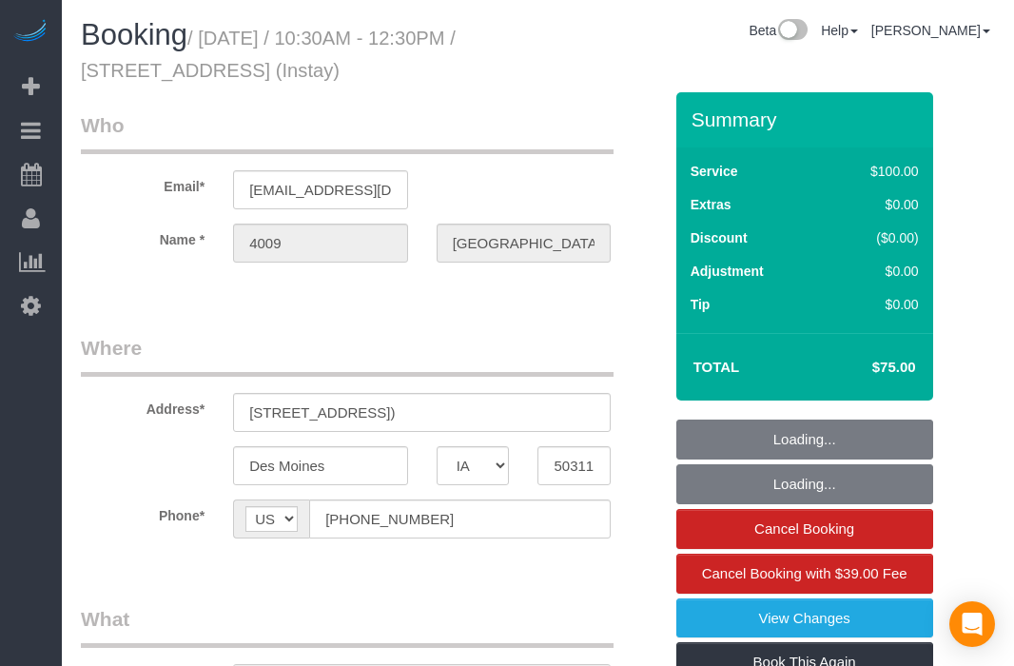
select select "IA"
select select "object:667"
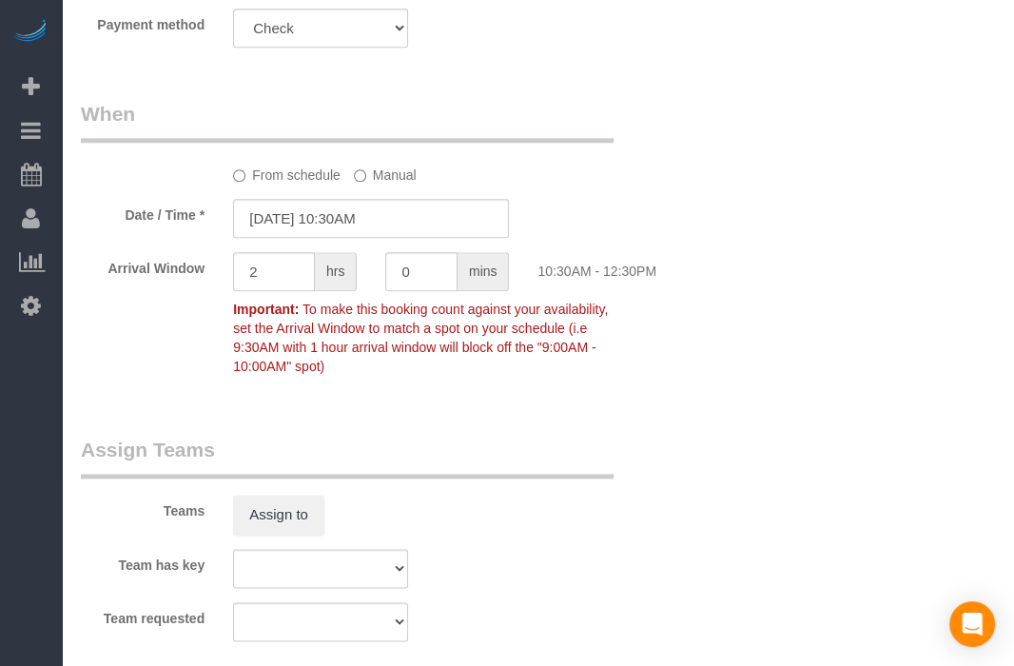
scroll to position [1263, 0]
click at [273, 214] on input "[DATE] 10:30AM" at bounding box center [371, 219] width 276 height 39
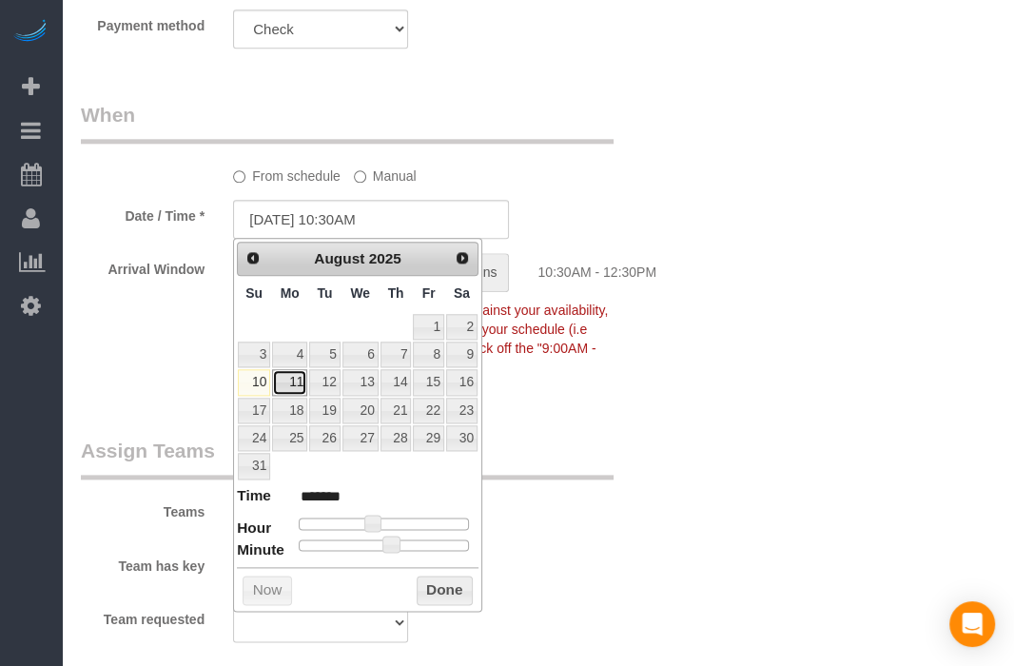
click at [294, 387] on link "11" at bounding box center [289, 382] width 35 height 26
type input "[DATE] 10:30AM"
click at [435, 593] on button "Done" at bounding box center [445, 590] width 56 height 30
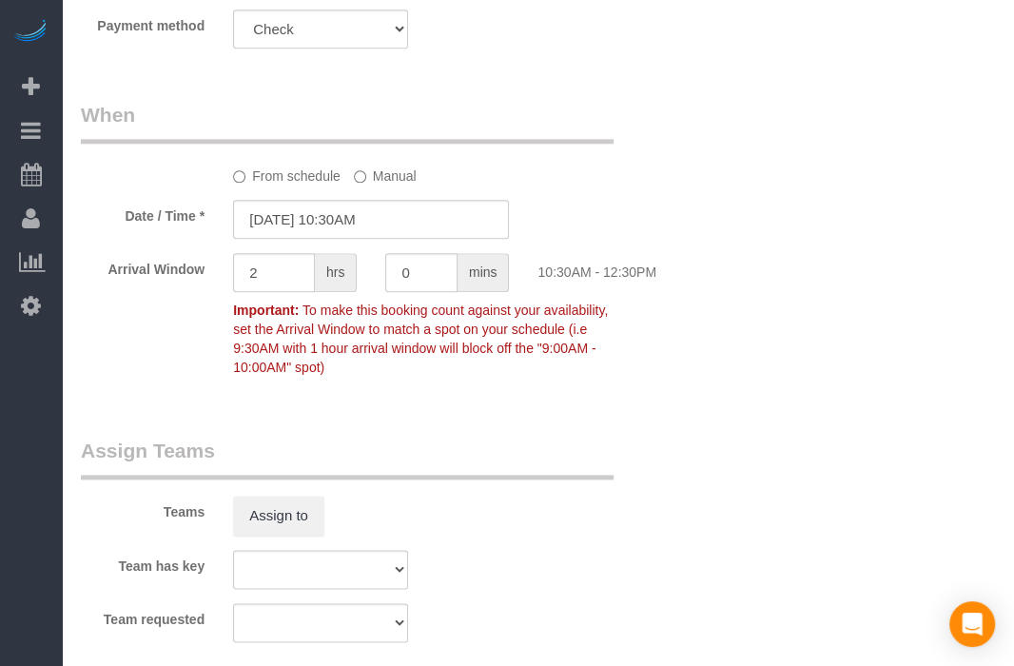
scroll to position [0, 0]
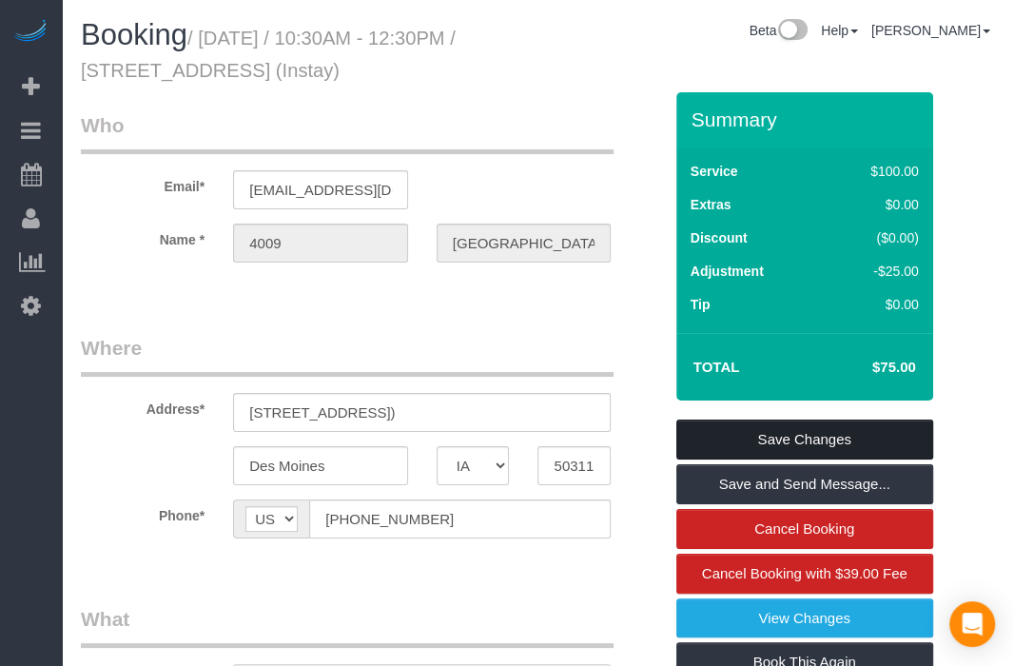
click at [837, 426] on link "Save Changes" at bounding box center [804, 439] width 257 height 40
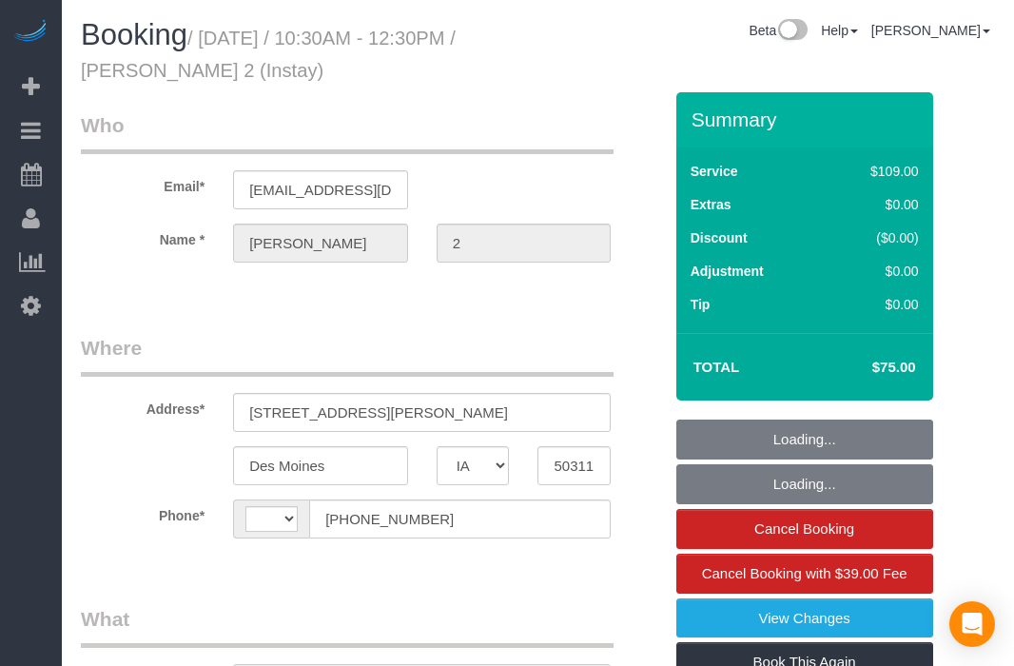
select select "IA"
select select "string:US"
select select "object:761"
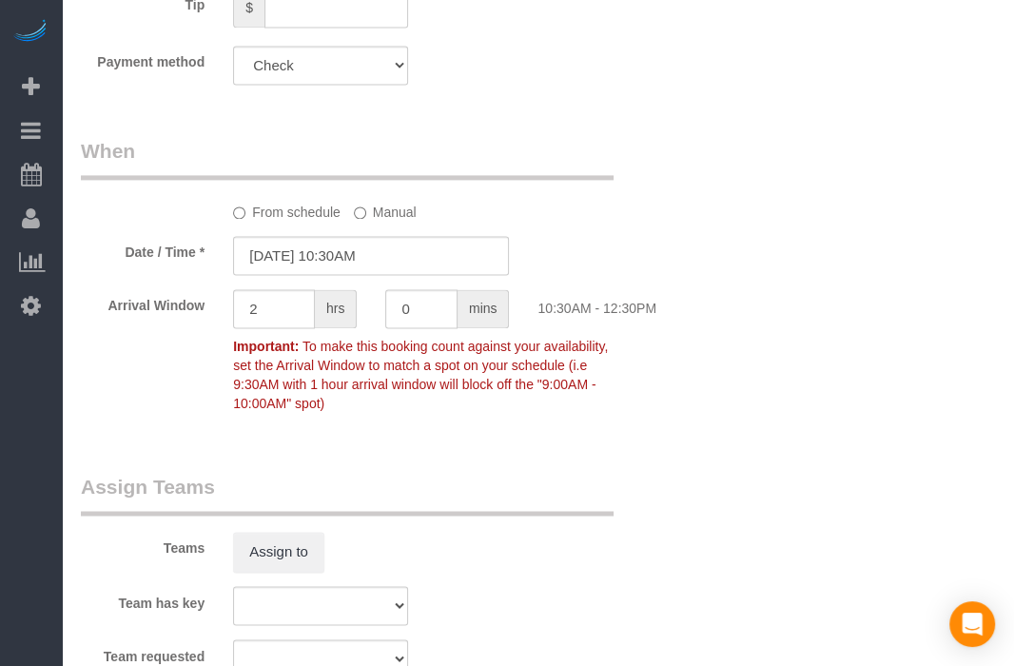
scroll to position [1773, 0]
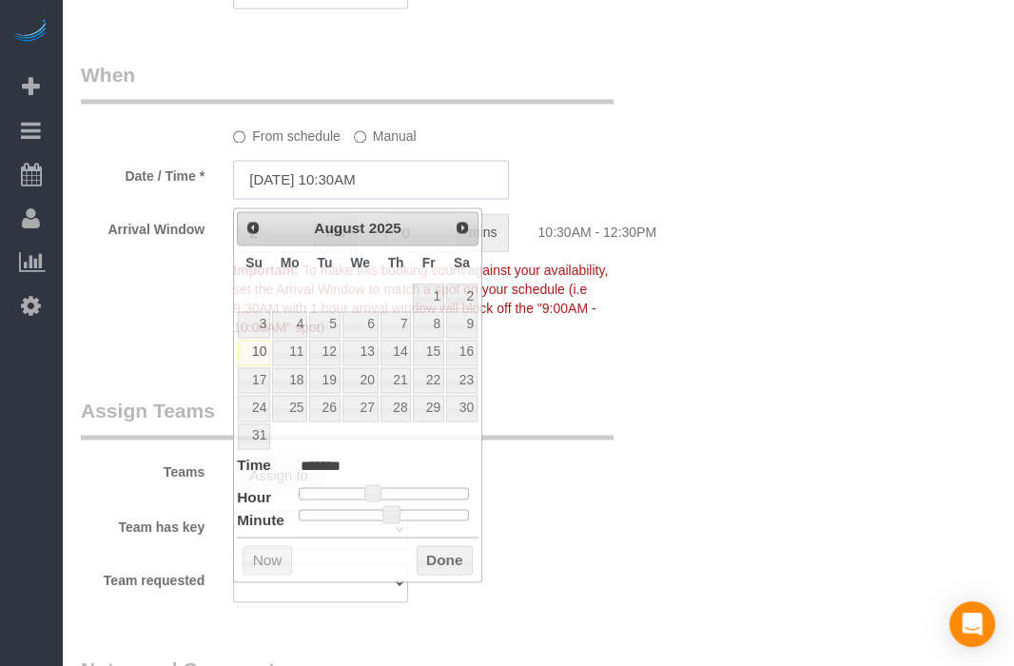
click at [295, 186] on input "[DATE] 10:30AM" at bounding box center [371, 179] width 276 height 39
click at [276, 344] on link "11" at bounding box center [289, 353] width 35 height 26
type input "[DATE] 10:30AM"
click at [437, 556] on button "Done" at bounding box center [445, 560] width 56 height 30
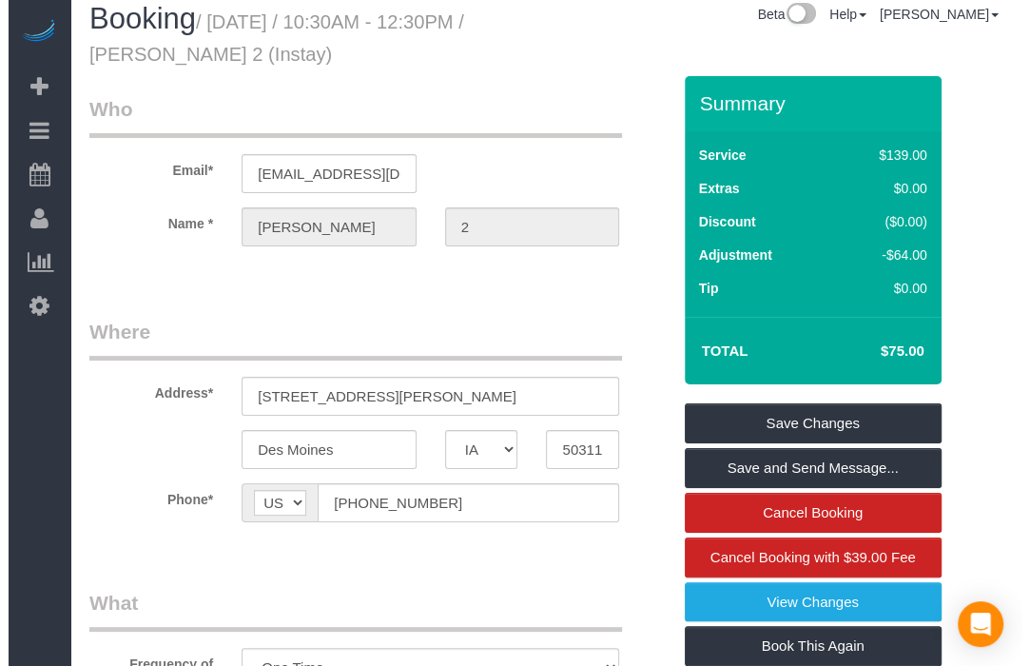
scroll to position [0, 0]
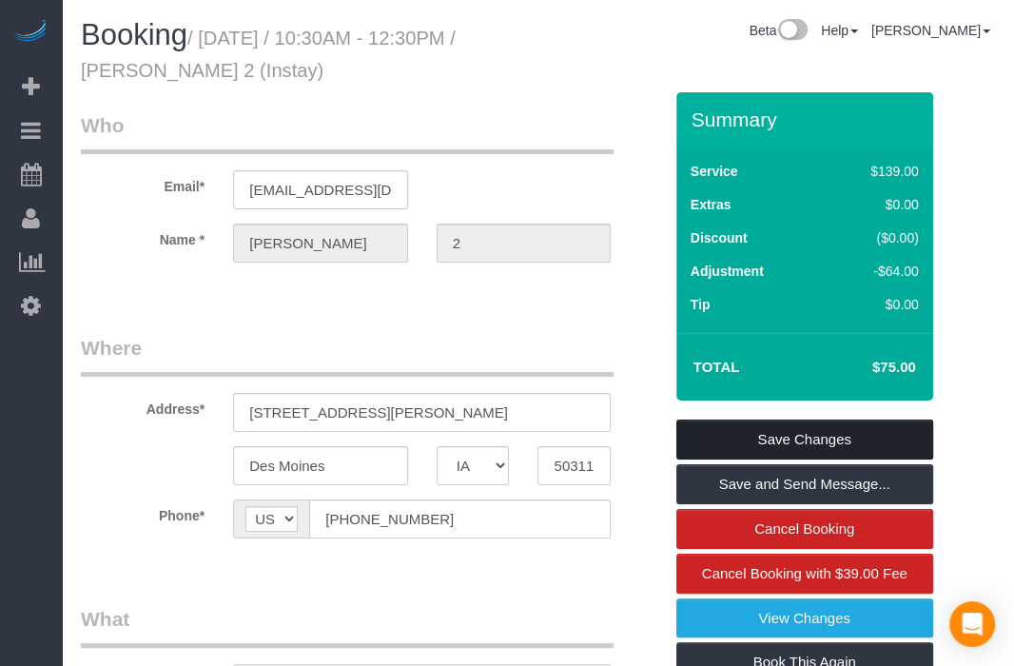
click at [785, 434] on link "Save Changes" at bounding box center [804, 439] width 257 height 40
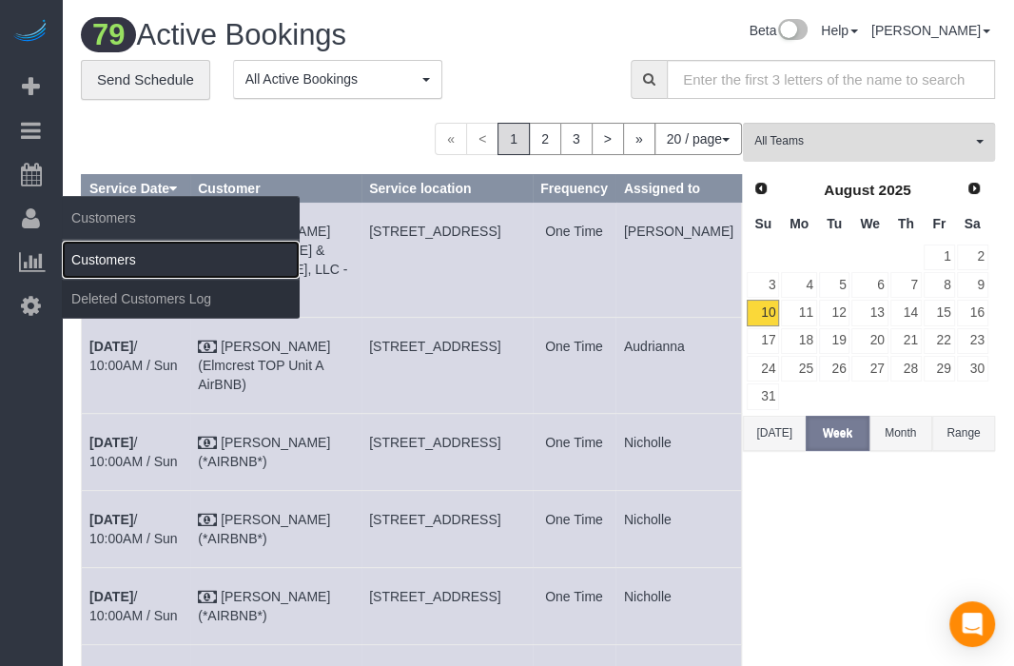
click at [117, 260] on link "Customers" at bounding box center [181, 260] width 238 height 38
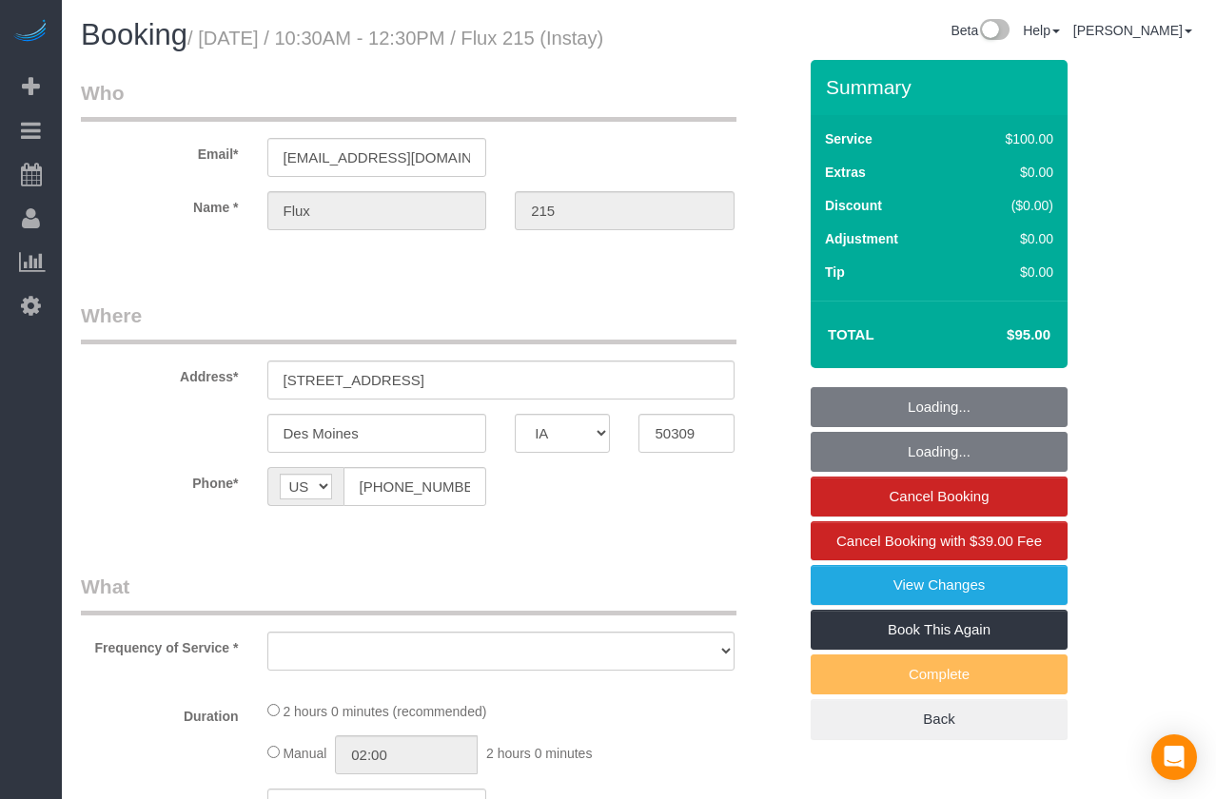
select select "IA"
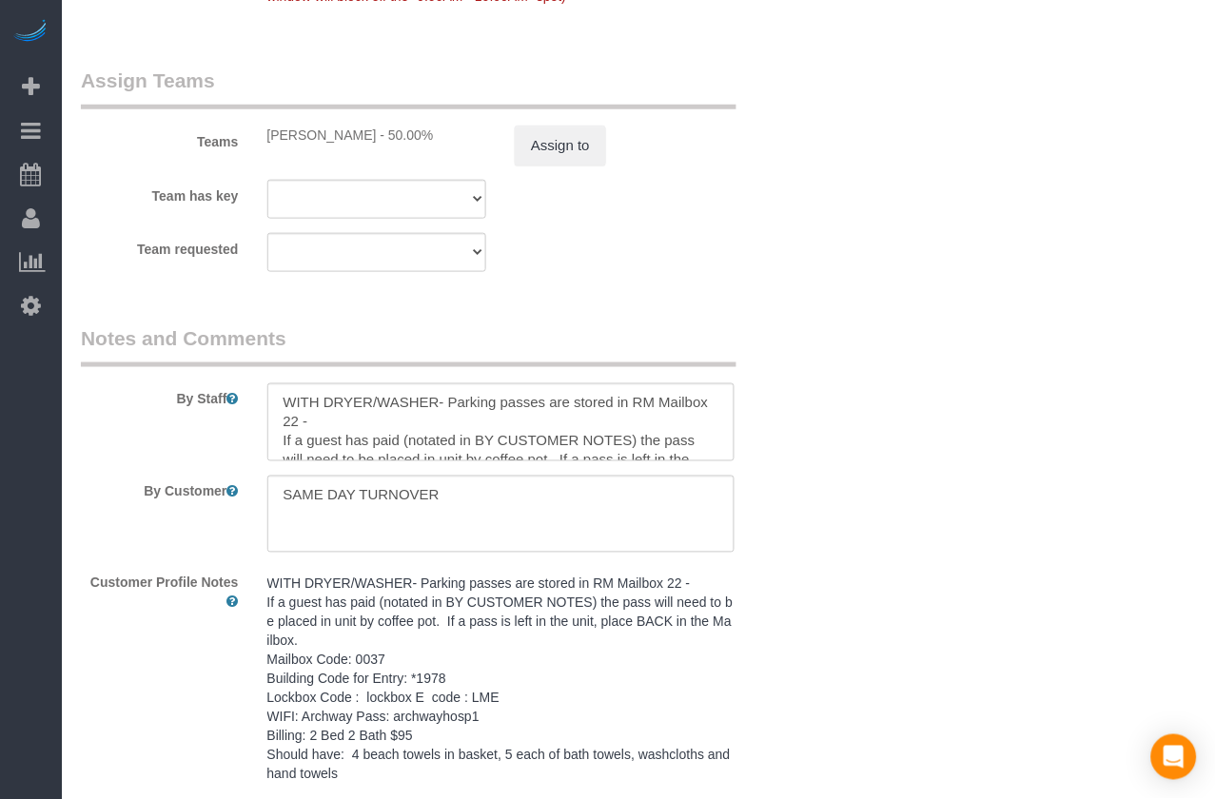
scroll to position [1823, 0]
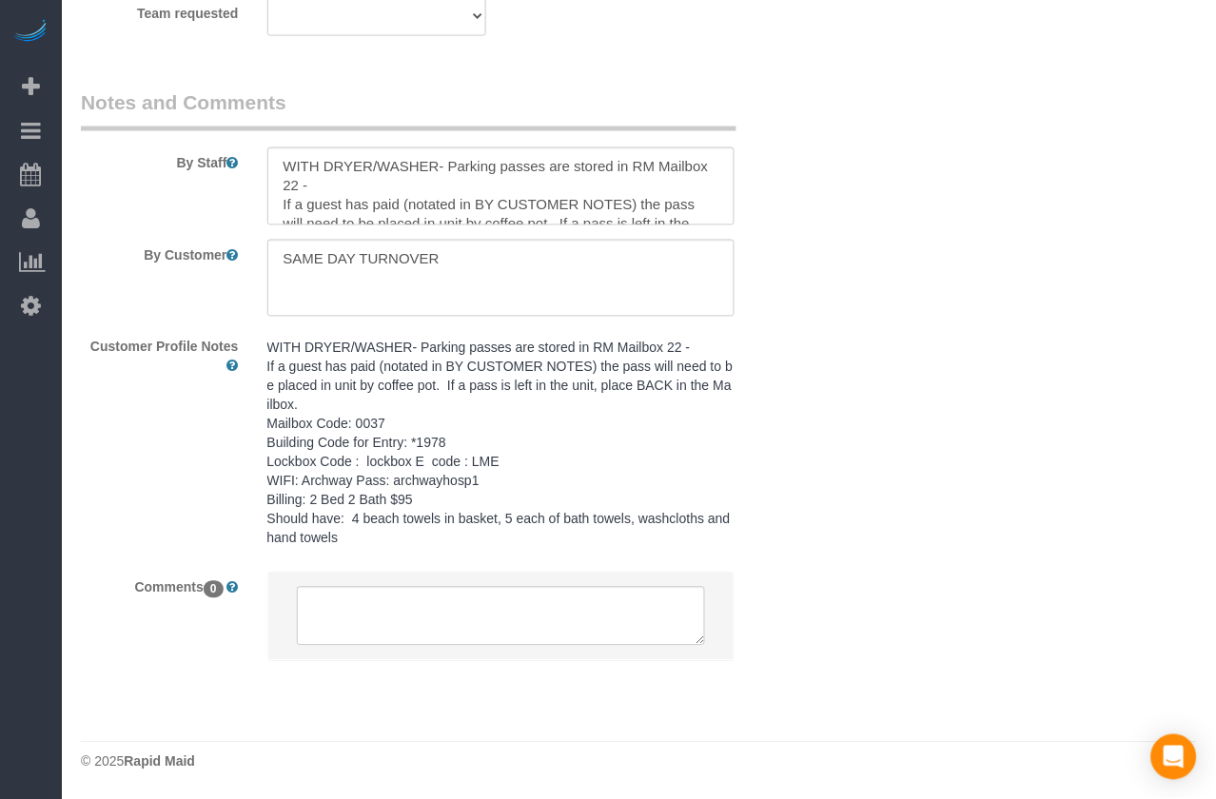
select select "object:673"
click at [289, 171] on textarea at bounding box center [500, 186] width 467 height 78
click at [300, 166] on textarea at bounding box center [500, 186] width 467 height 78
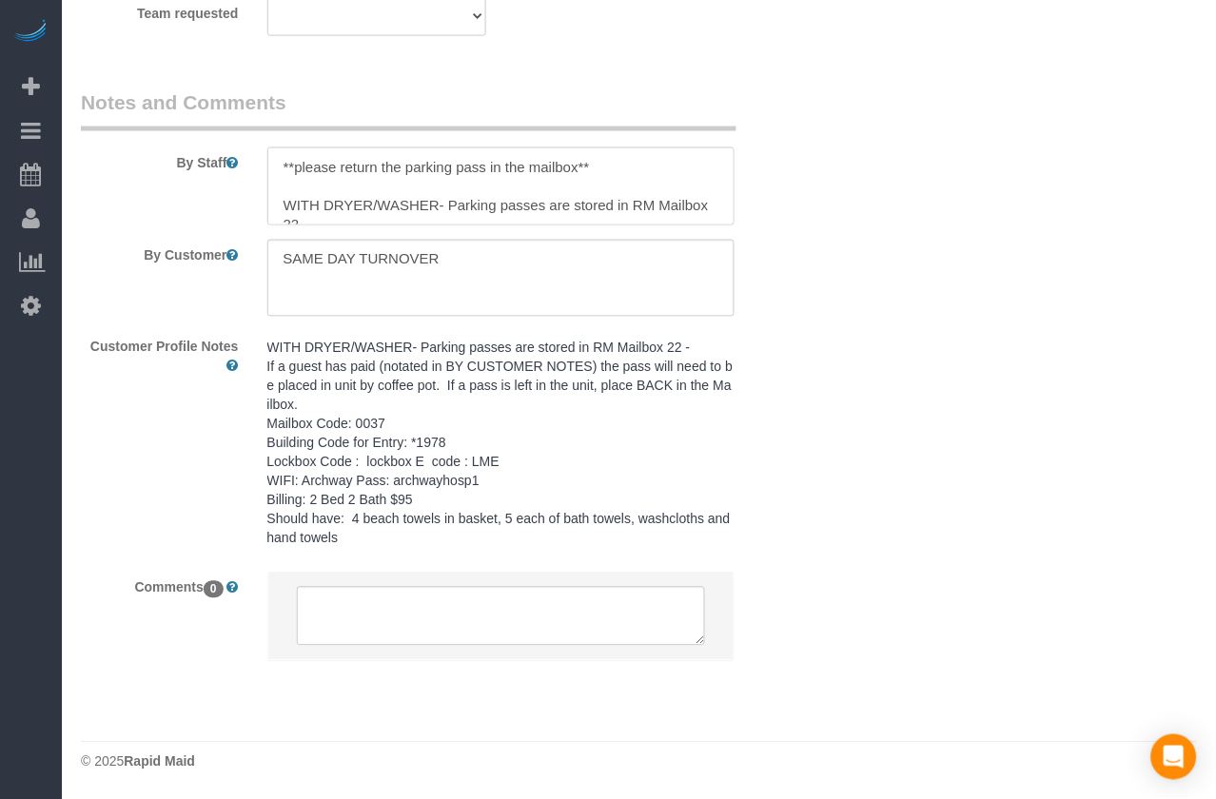
type textarea "**please return the parking pass in the mailbox** WITH DRYER/WASHER- Parking pa…"
click at [670, 257] on textarea at bounding box center [500, 279] width 467 height 78
paste textarea "**please return the parking pass in the mailbox**"
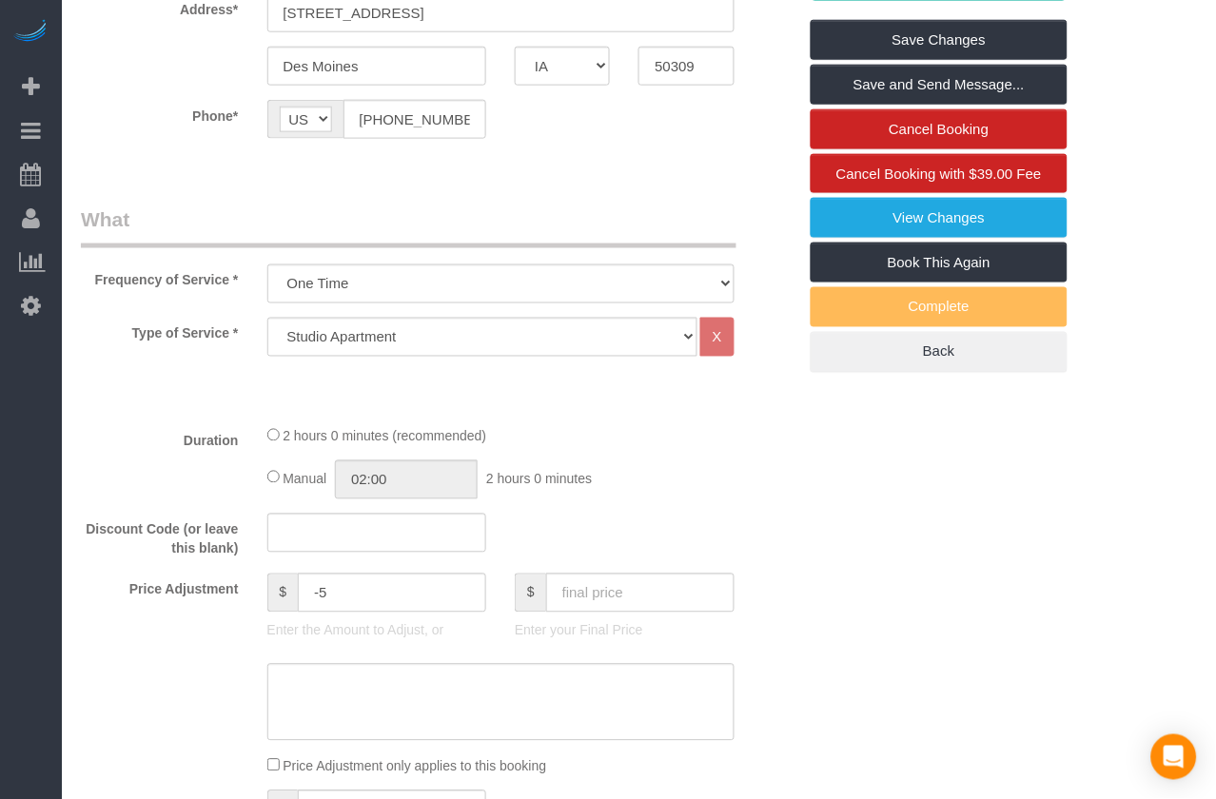
scroll to position [0, 0]
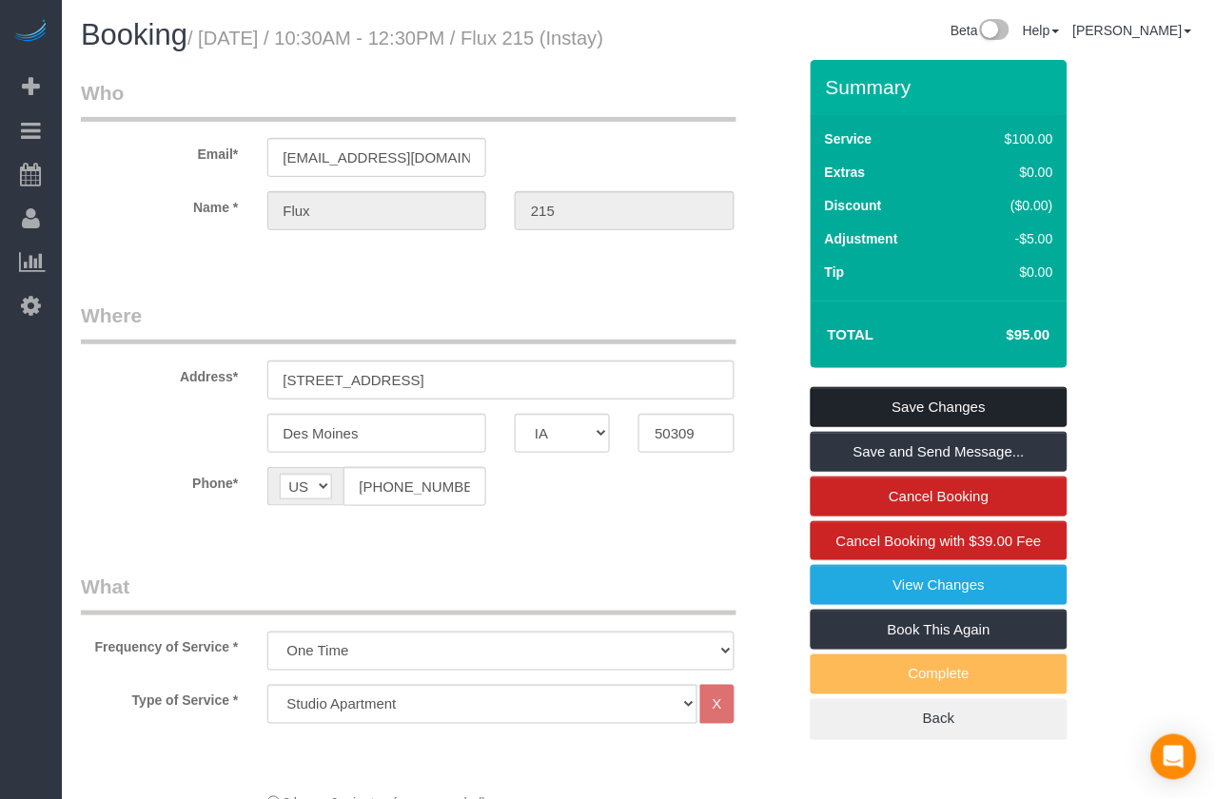
type textarea "SAME DAY TURNOVER **please return the parking pass in the mailbox**"
click at [944, 427] on link "Save Changes" at bounding box center [938, 407] width 257 height 40
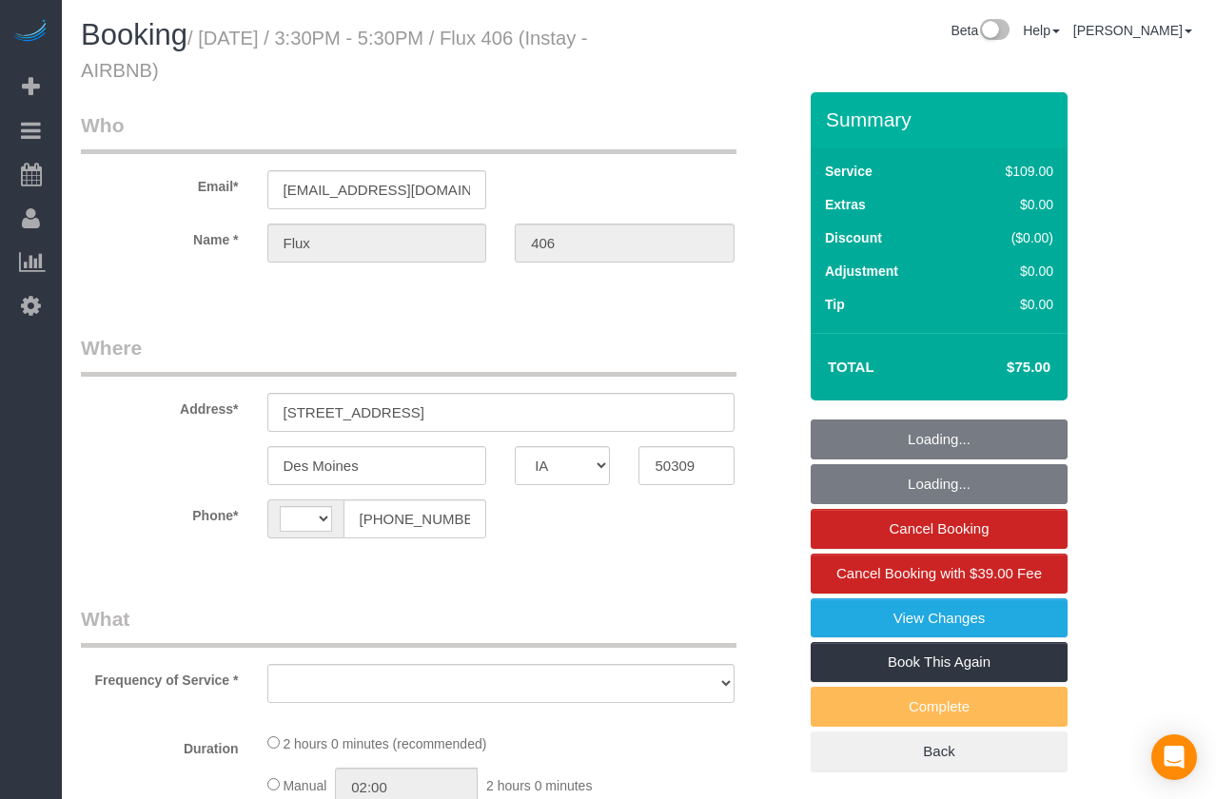
select select "IA"
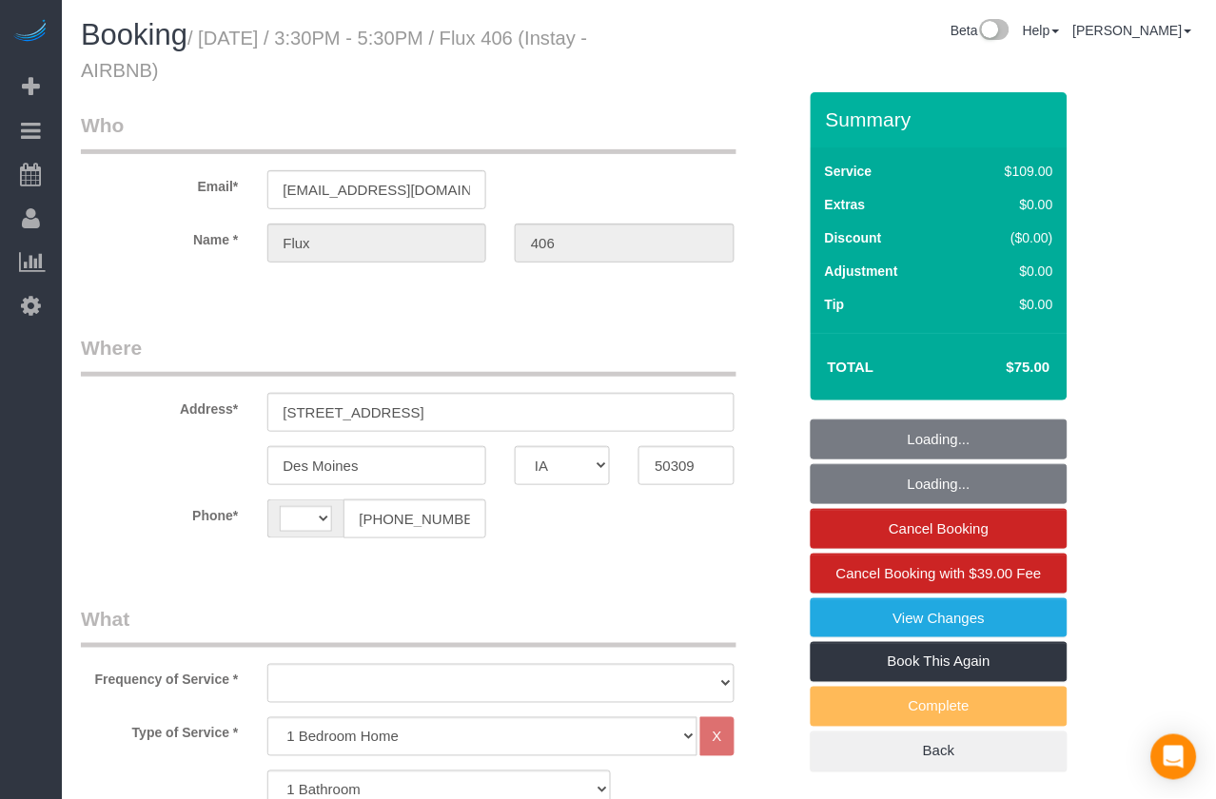
select select "string:US"
select select "object:748"
click at [1, 396] on div "Beta Add Booking Bookings Active Bookings Cancelled Bookings Quote Inquiries Do…" at bounding box center [31, 399] width 62 height 799
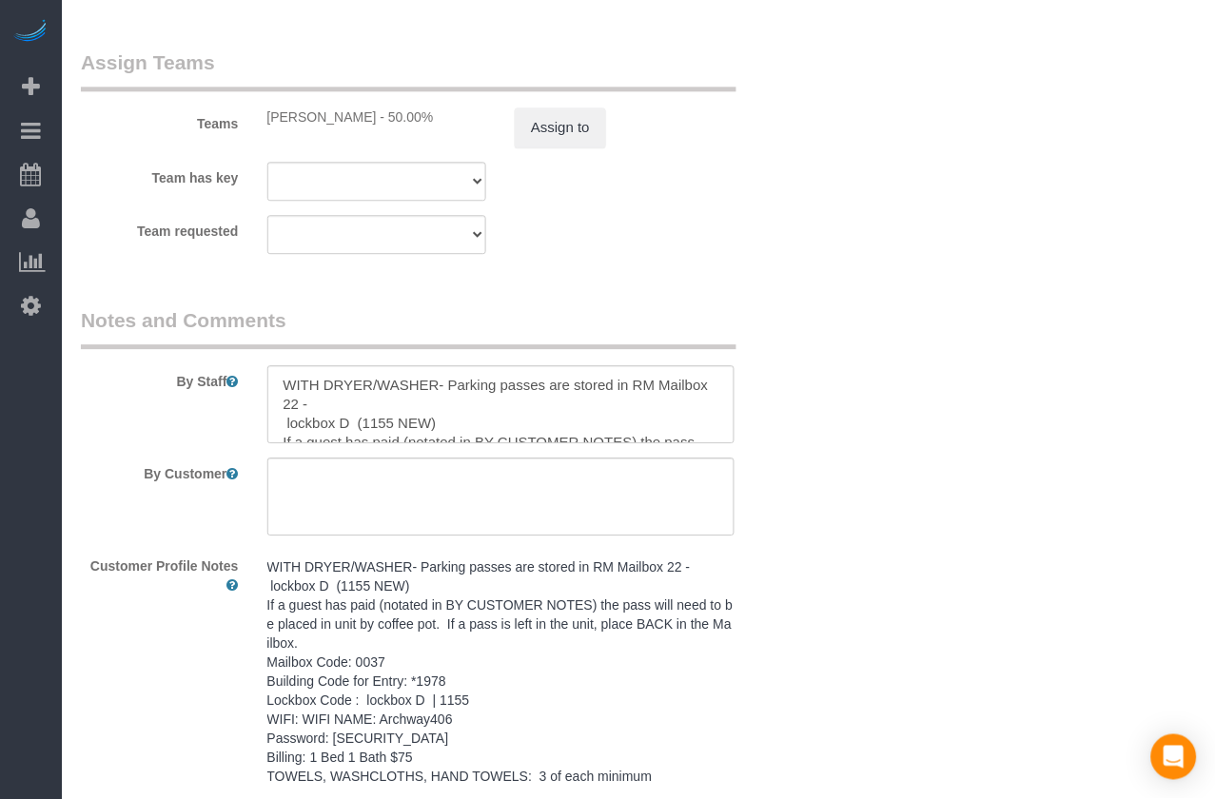
scroll to position [2327, 0]
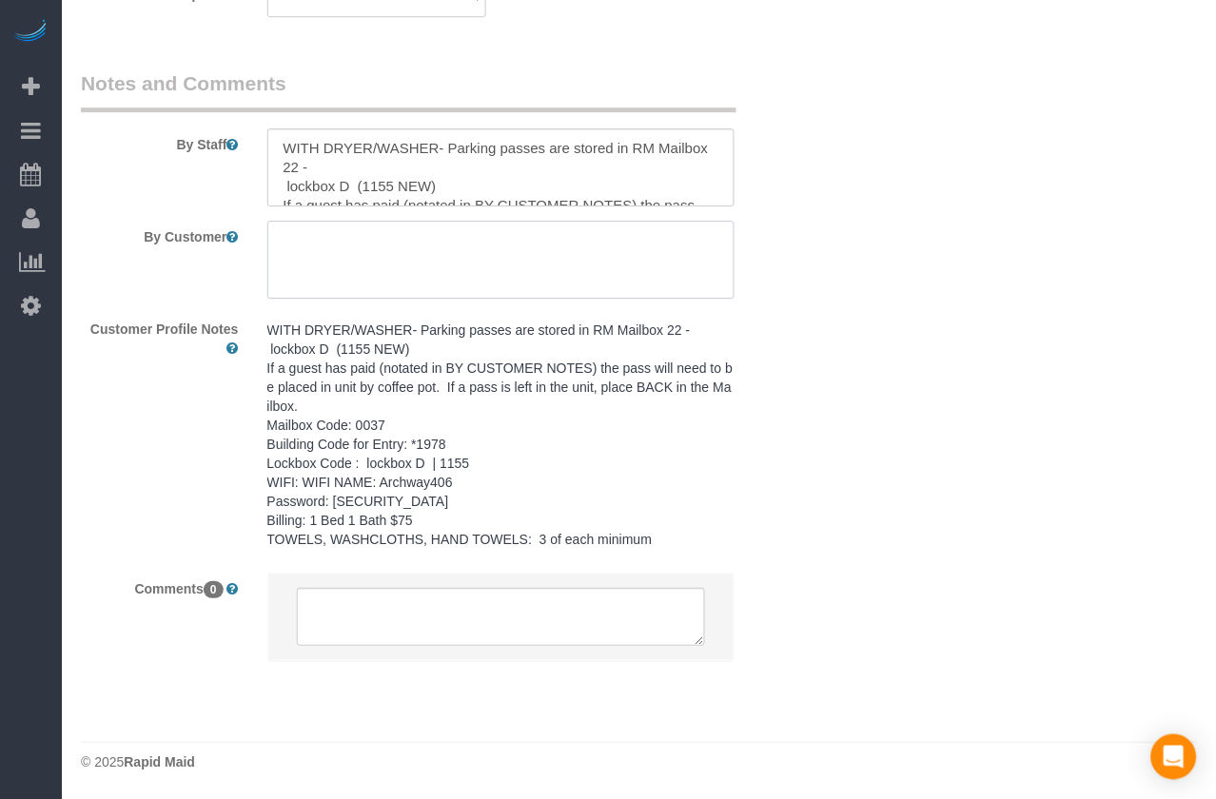
click at [465, 256] on textarea at bounding box center [500, 260] width 467 height 78
paste textarea "**please return the parking pass in the mailbox**"
type textarea "**please return the parking pass in the mailbox**"
click at [283, 146] on textarea at bounding box center [500, 167] width 467 height 78
paste textarea "**please return the parking pass in the mailbox**"
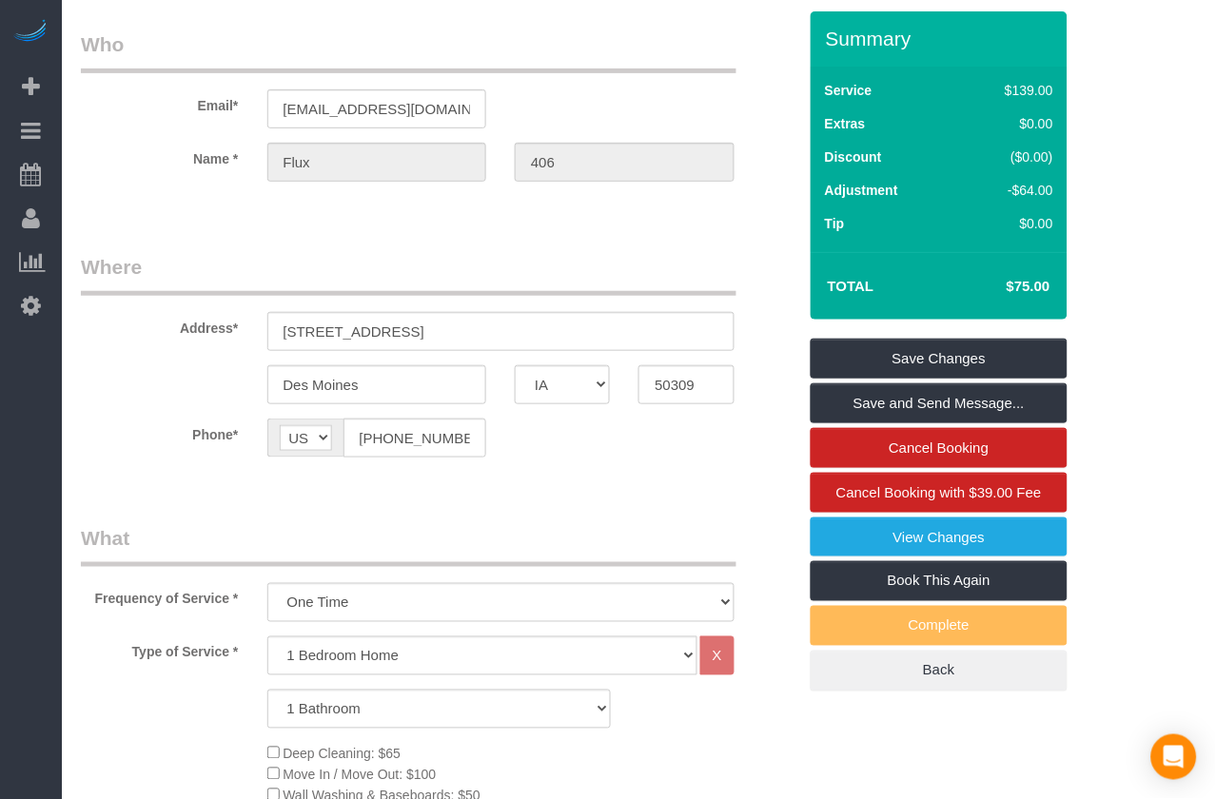
scroll to position [0, 0]
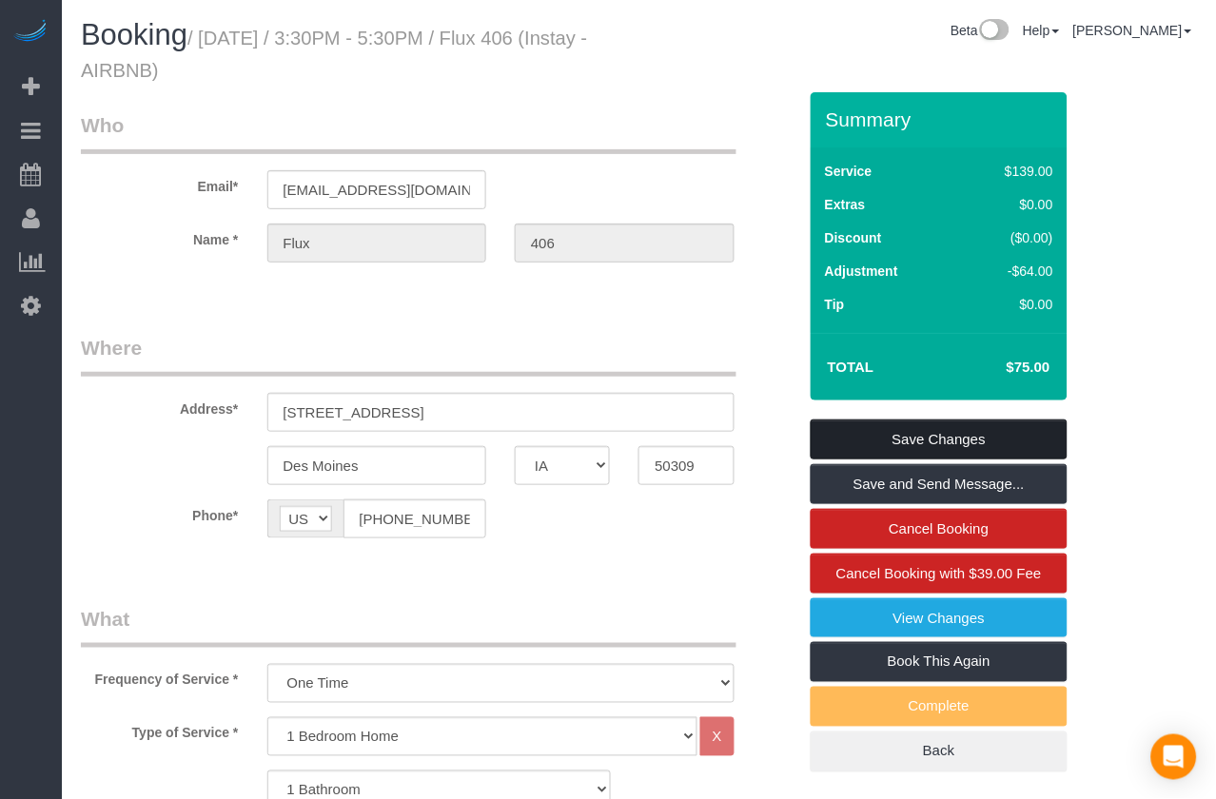
type textarea "**please return the parking pass in the mailbox** WITH DRYER/WASHER- Parking pa…"
click at [957, 428] on link "Save Changes" at bounding box center [938, 439] width 257 height 40
